Goal: Task Accomplishment & Management: Manage account settings

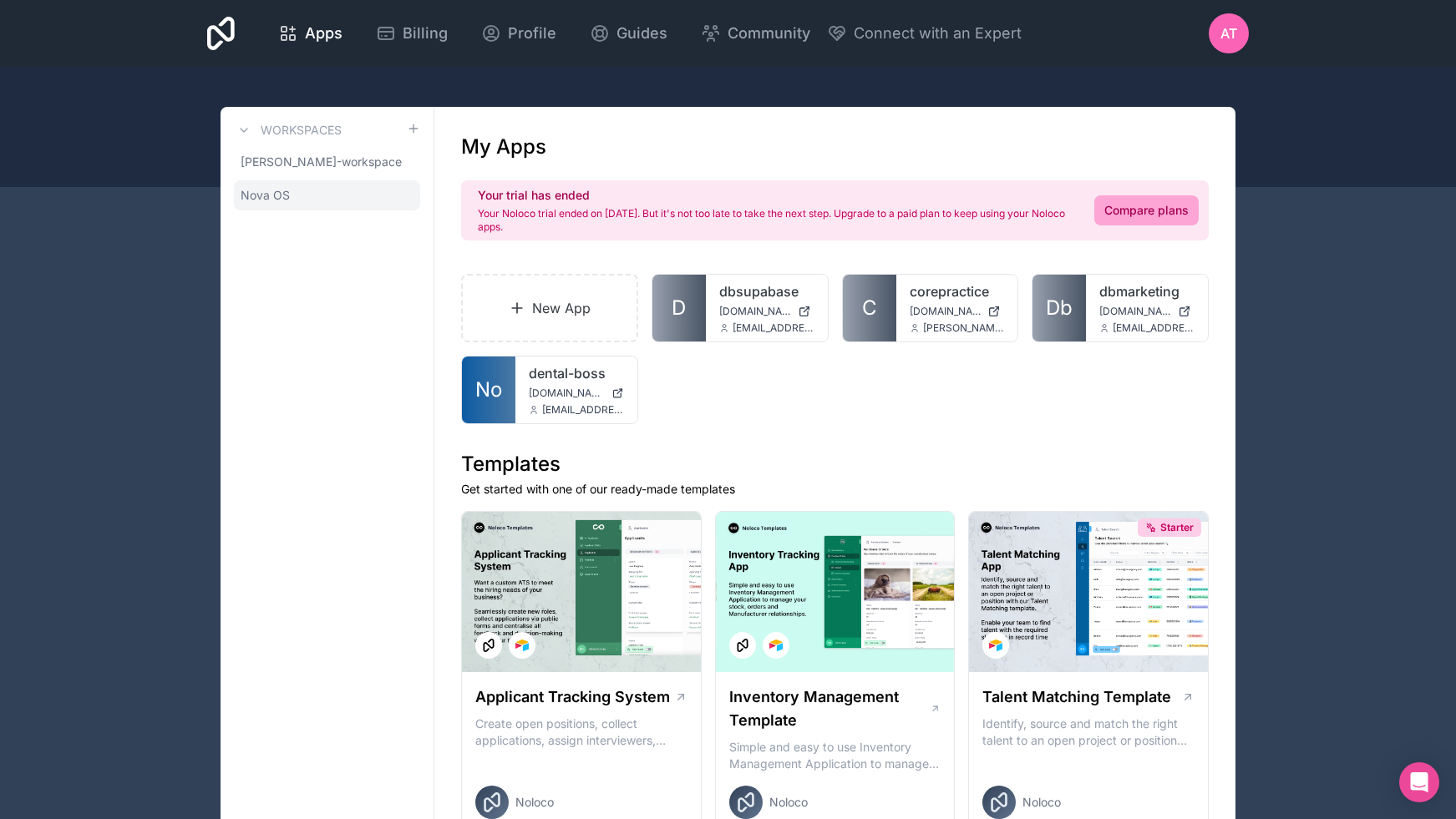
click at [274, 196] on span "Nova OS" at bounding box center [265, 195] width 49 height 17
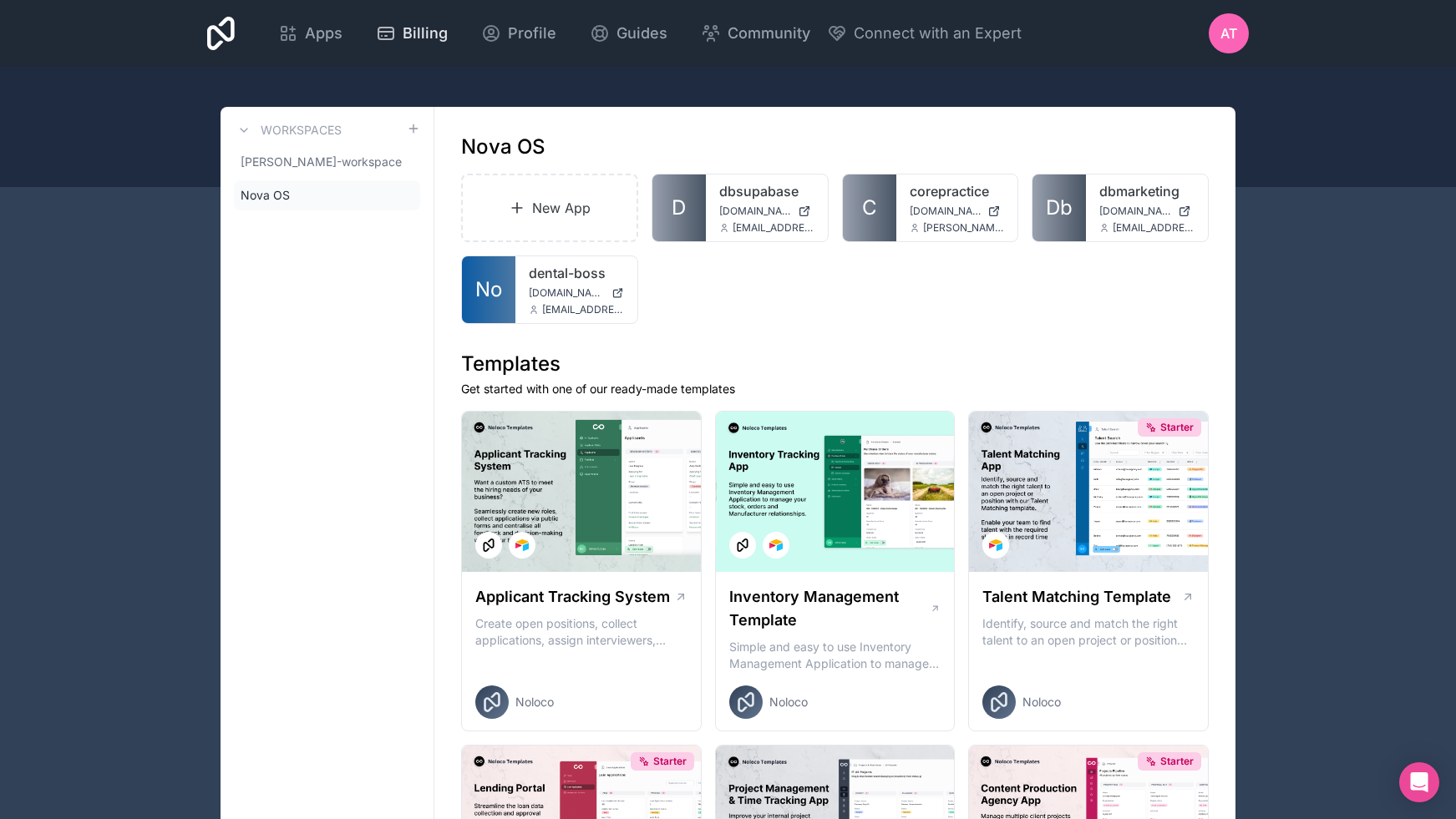
click at [420, 25] on span "Billing" at bounding box center [424, 33] width 45 height 24
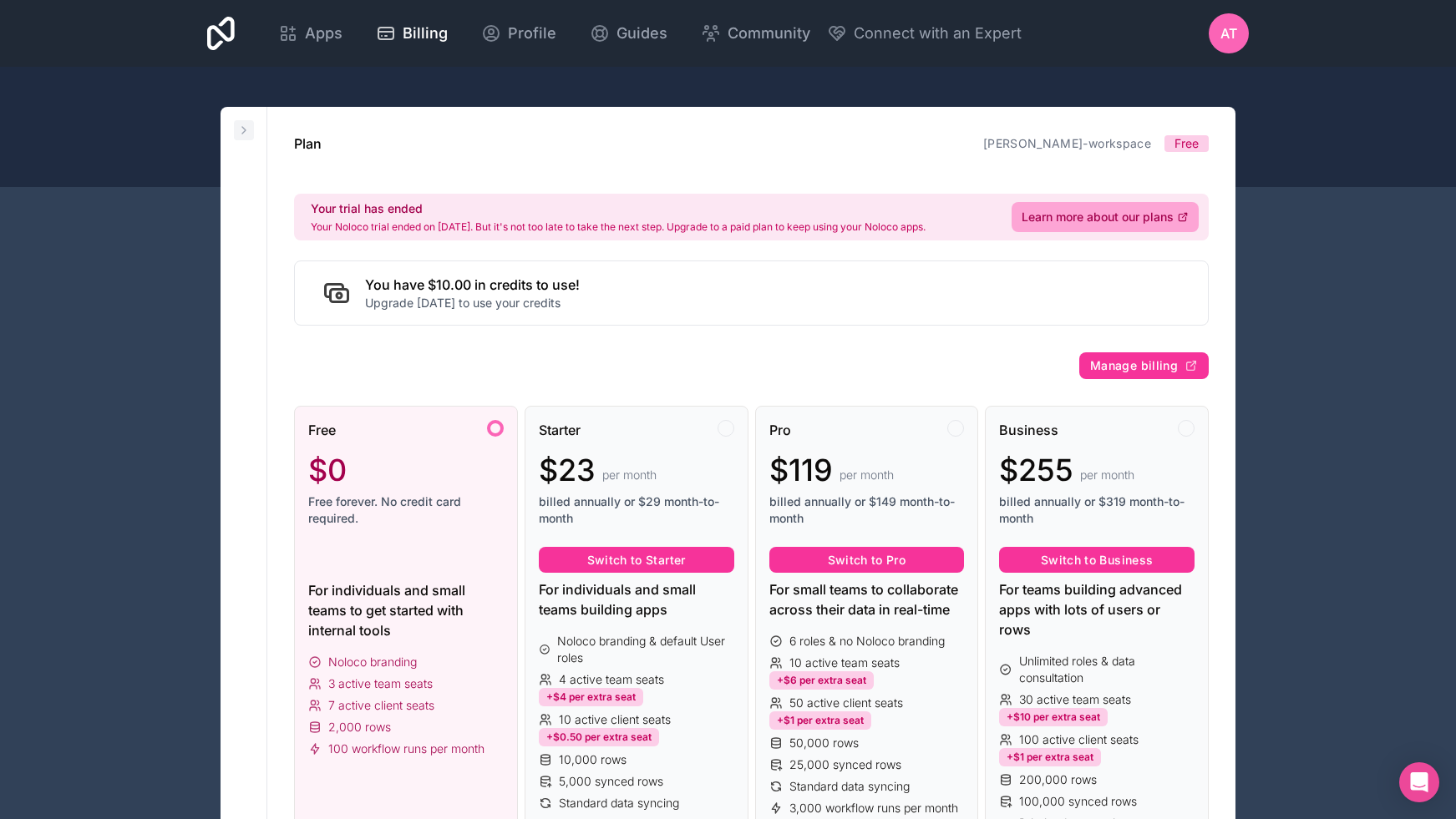
click at [241, 131] on icon at bounding box center [243, 130] width 13 height 13
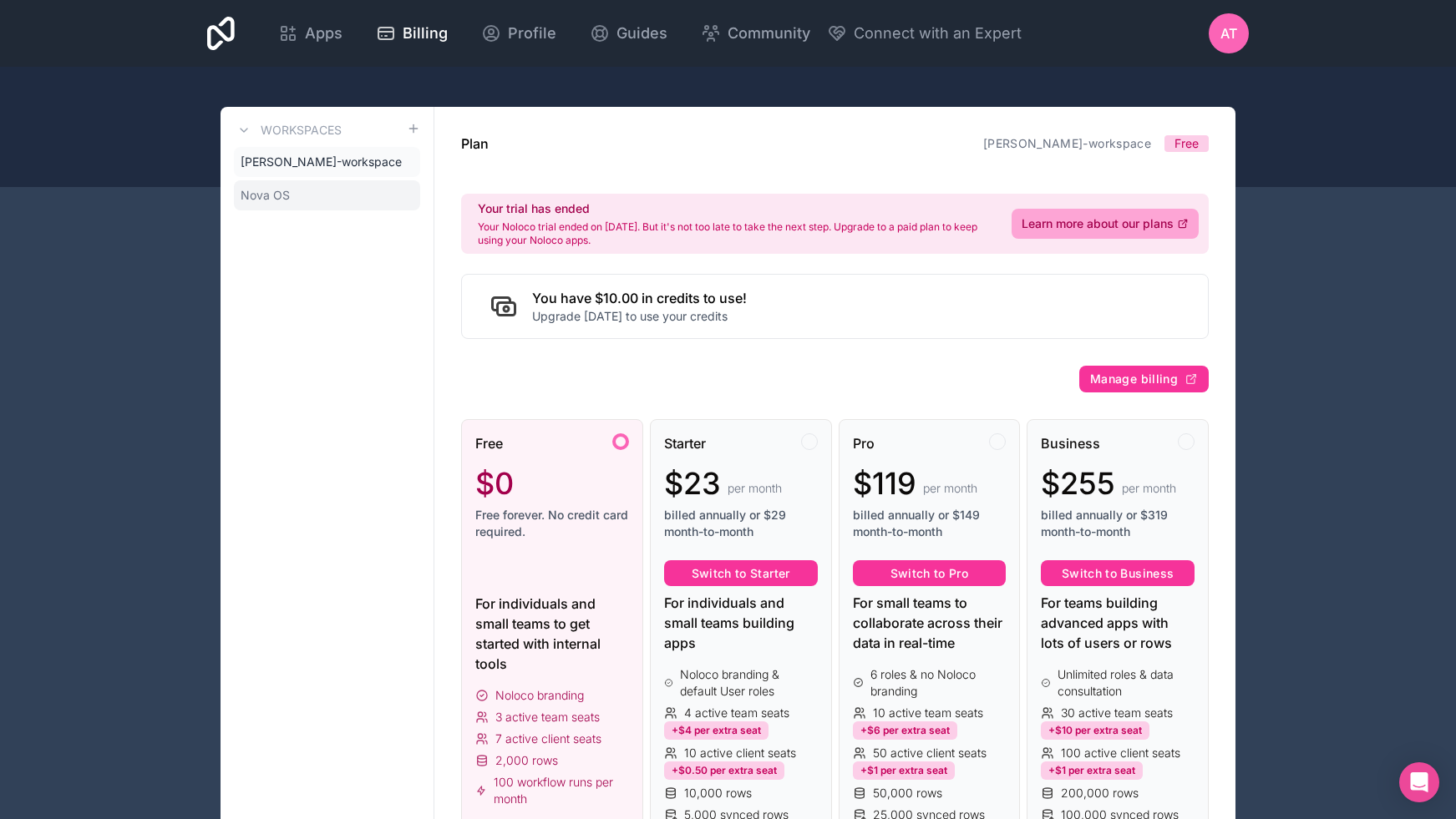
click at [255, 193] on span "Nova OS" at bounding box center [265, 195] width 49 height 17
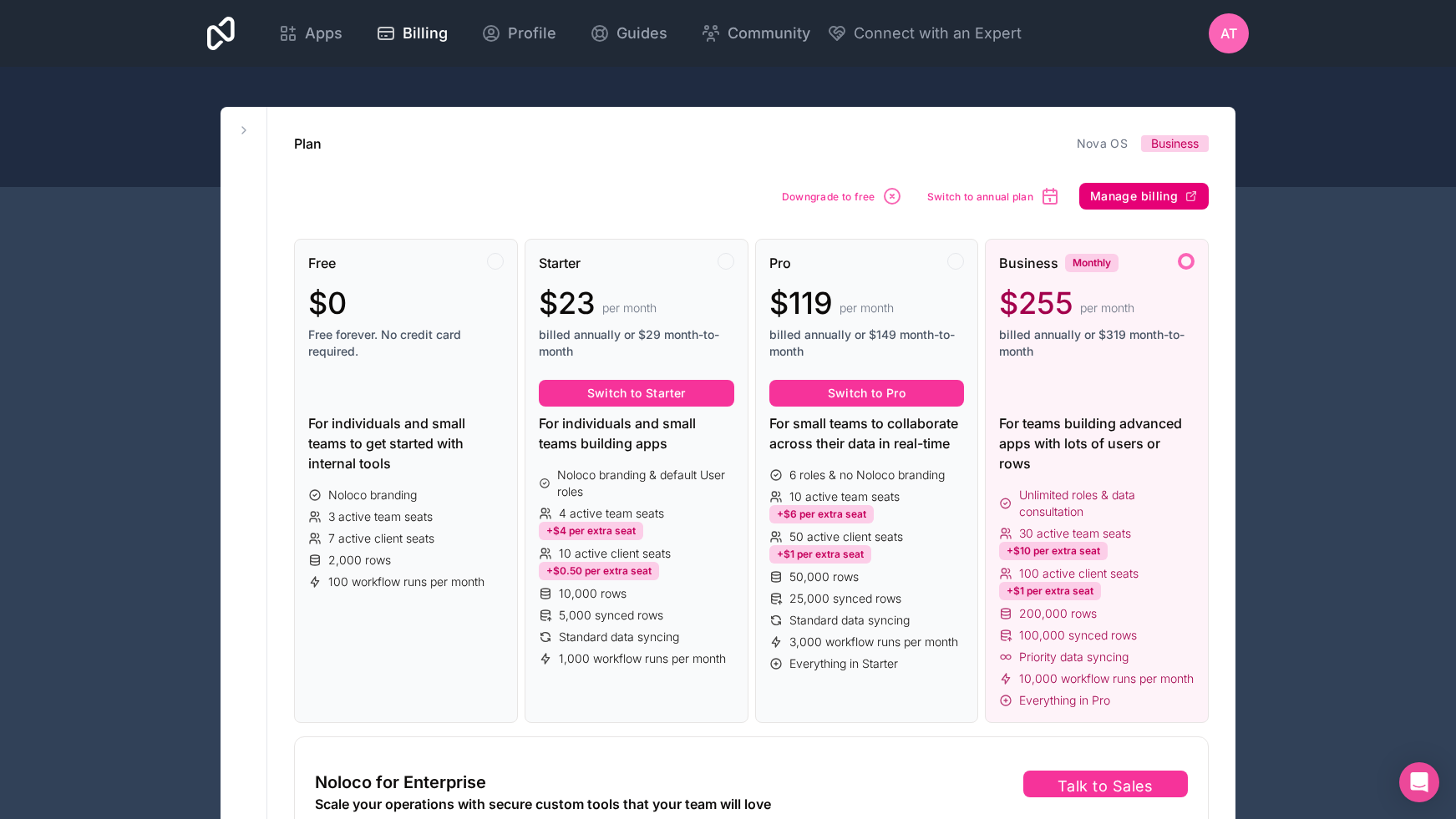
click at [1175, 187] on button "Manage billing" at bounding box center [1143, 196] width 129 height 26
